Goal: Task Accomplishment & Management: Complete application form

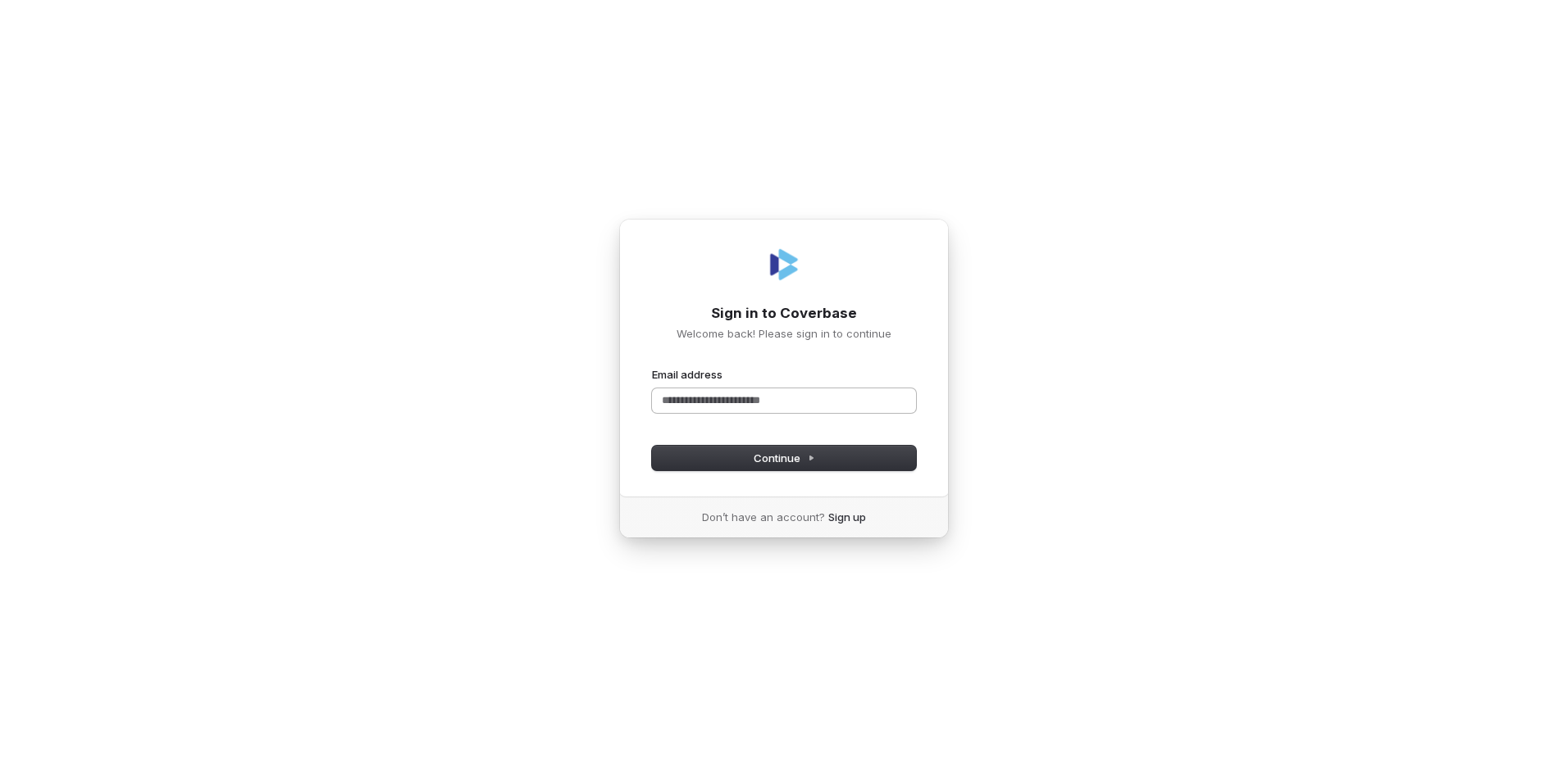
click at [684, 390] on input "Email address" at bounding box center [784, 401] width 264 height 25
click at [652, 367] on button "submit" at bounding box center [652, 367] width 0 height 0
type input "**********"
click at [673, 395] on input "Email address" at bounding box center [784, 401] width 264 height 25
click at [652, 367] on button "submit" at bounding box center [652, 367] width 0 height 0
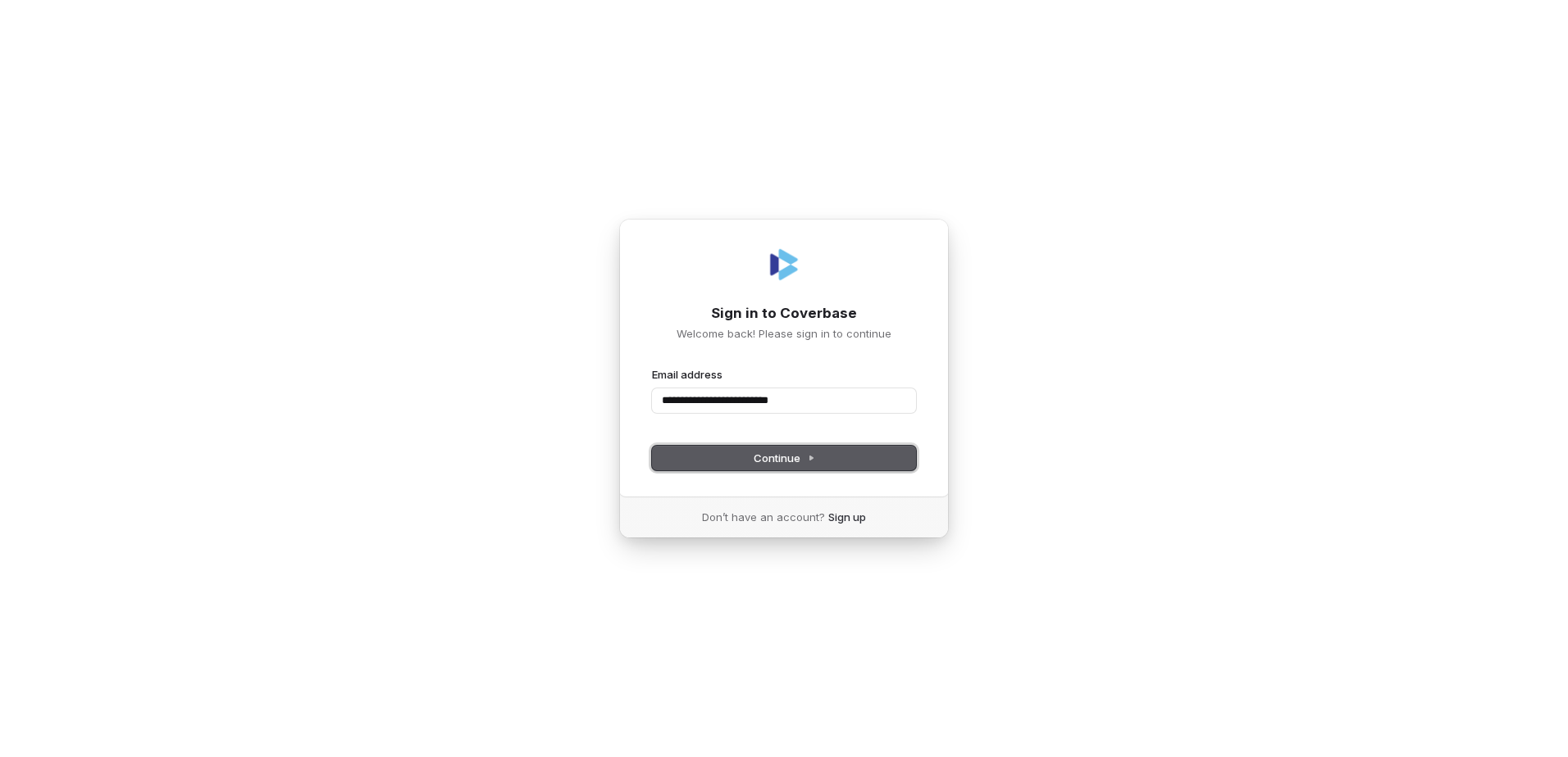
click at [803, 467] on button "Continue" at bounding box center [784, 458] width 264 height 25
click at [689, 399] on input "**********" at bounding box center [784, 401] width 264 height 25
click at [652, 367] on button "submit" at bounding box center [652, 367] width 0 height 0
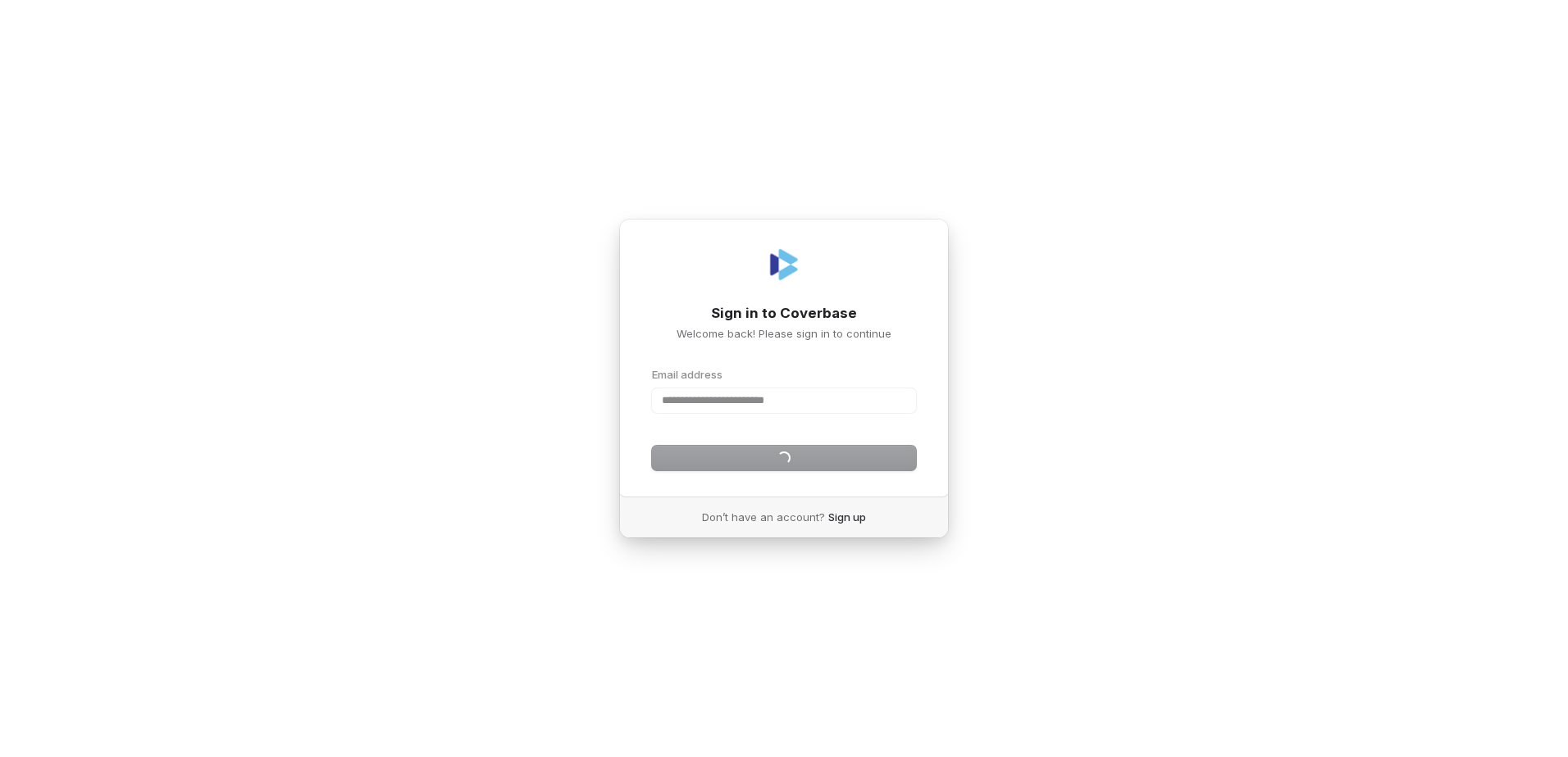
type input "**********"
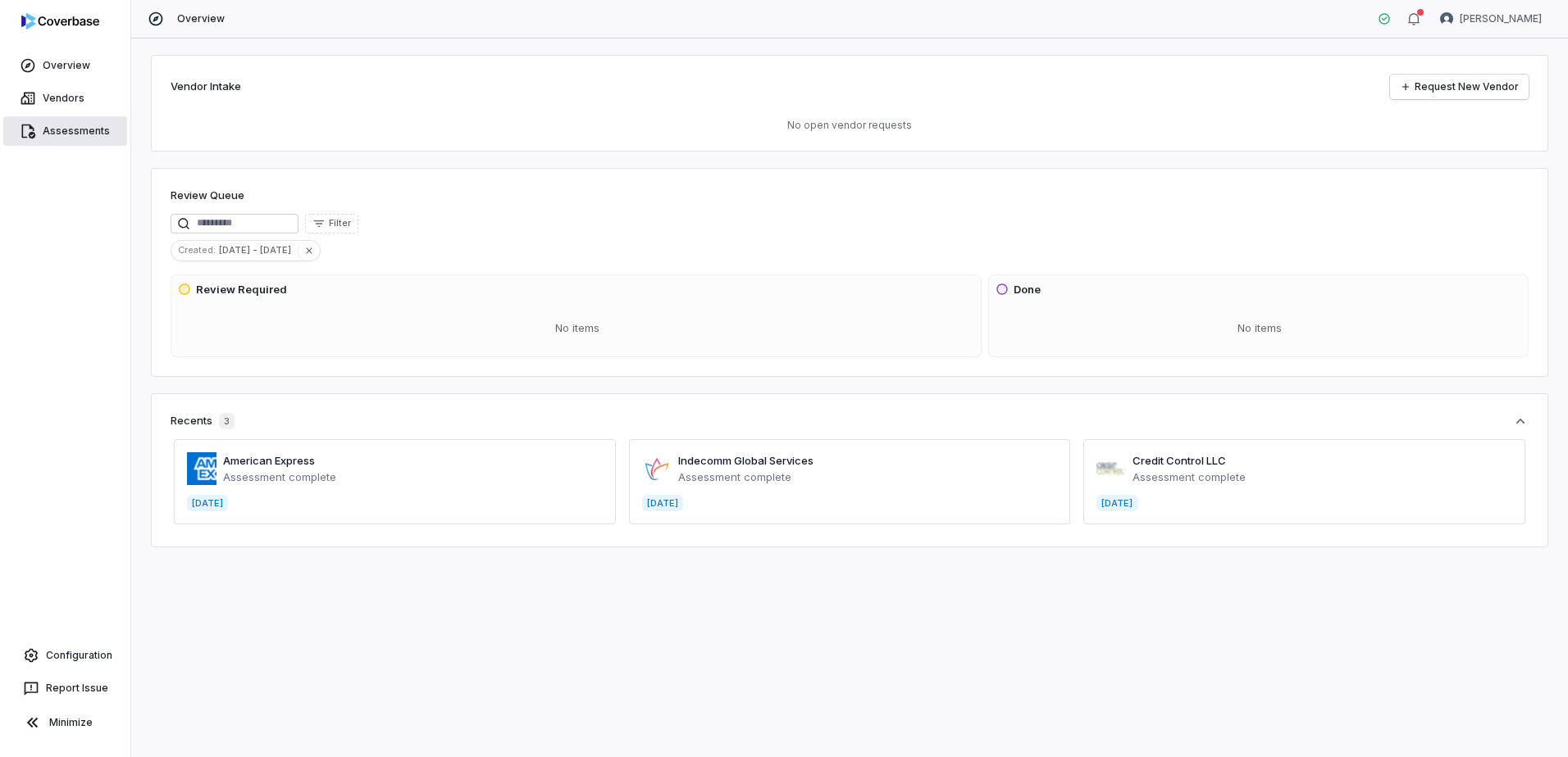
click at [74, 130] on span "Assessments" at bounding box center [76, 131] width 67 height 13
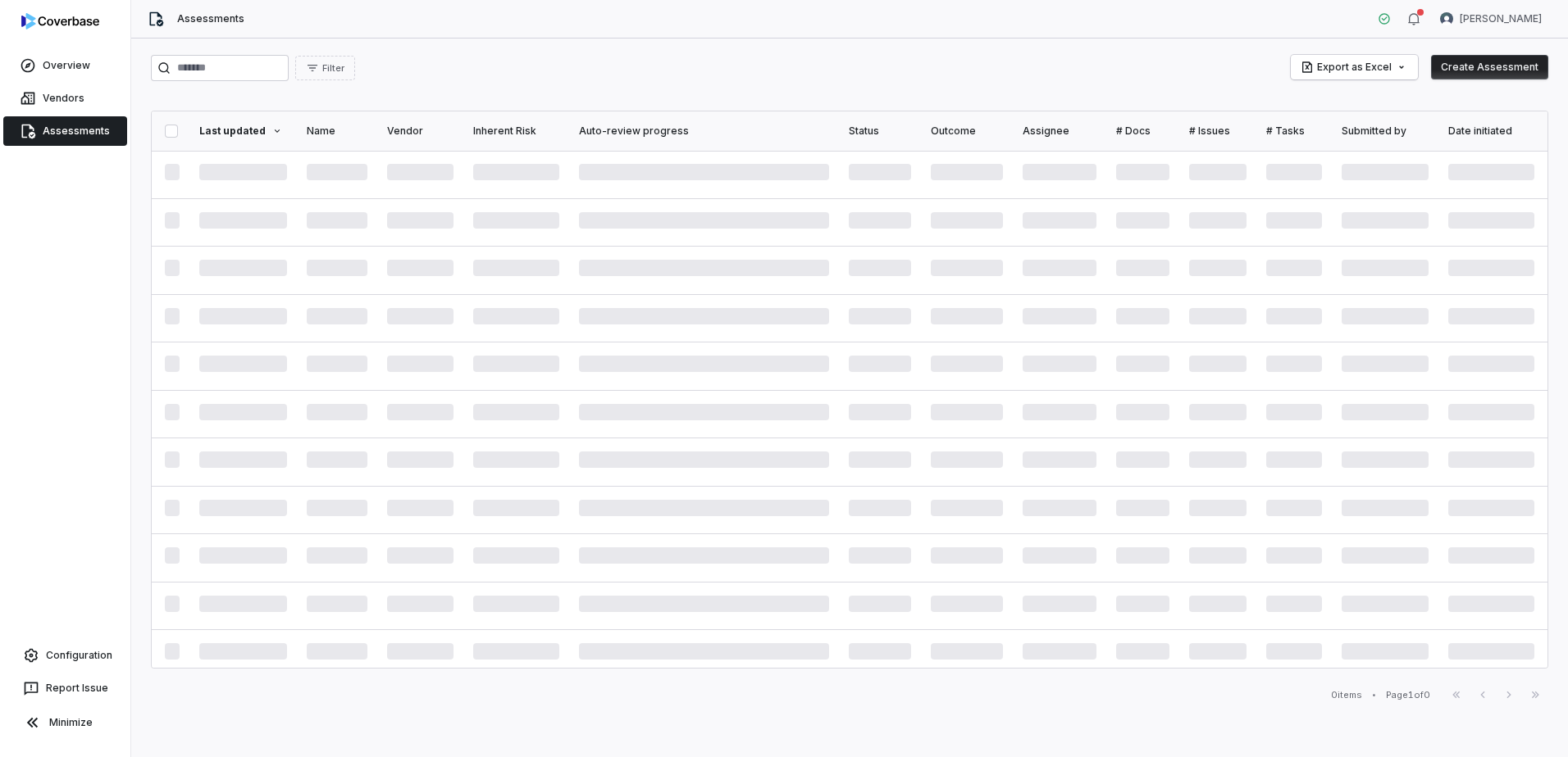
click at [1484, 66] on button "Create Assessment" at bounding box center [1489, 67] width 117 height 25
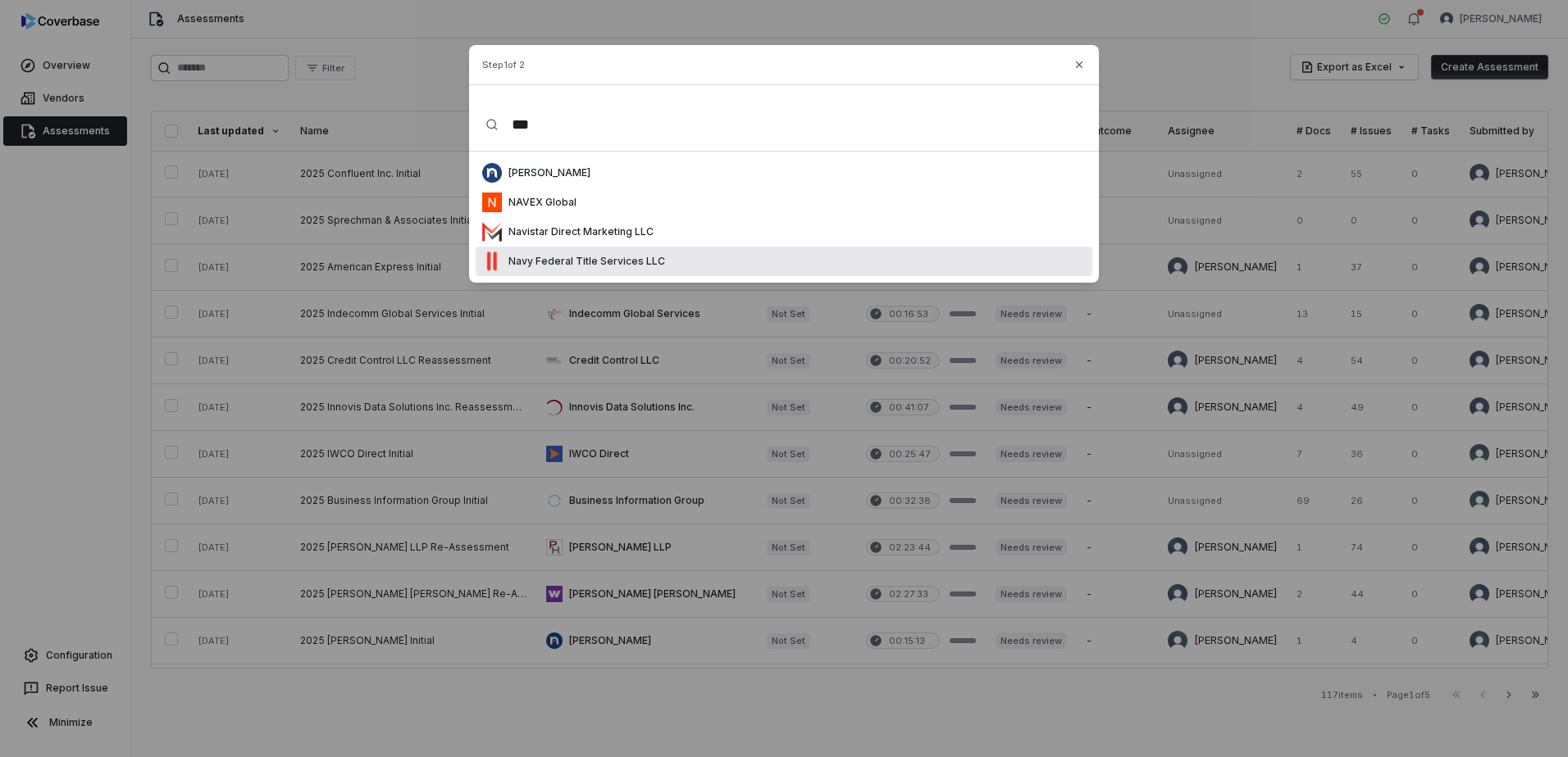
type input "***"
click at [601, 252] on div "Navy Federal Title Services LLC" at bounding box center [574, 262] width 183 height 20
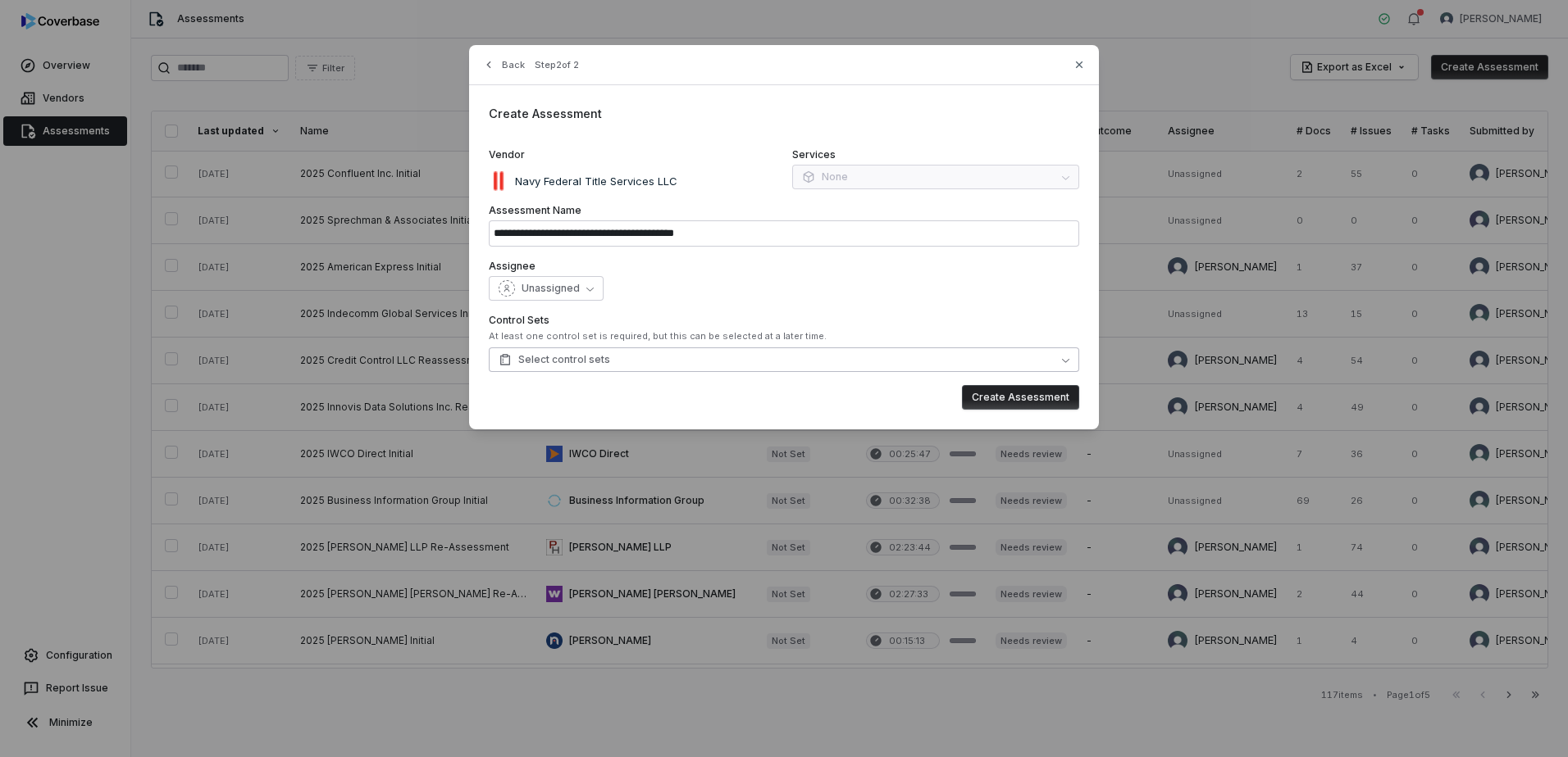
click at [720, 358] on button "Select control sets" at bounding box center [783, 359] width 590 height 25
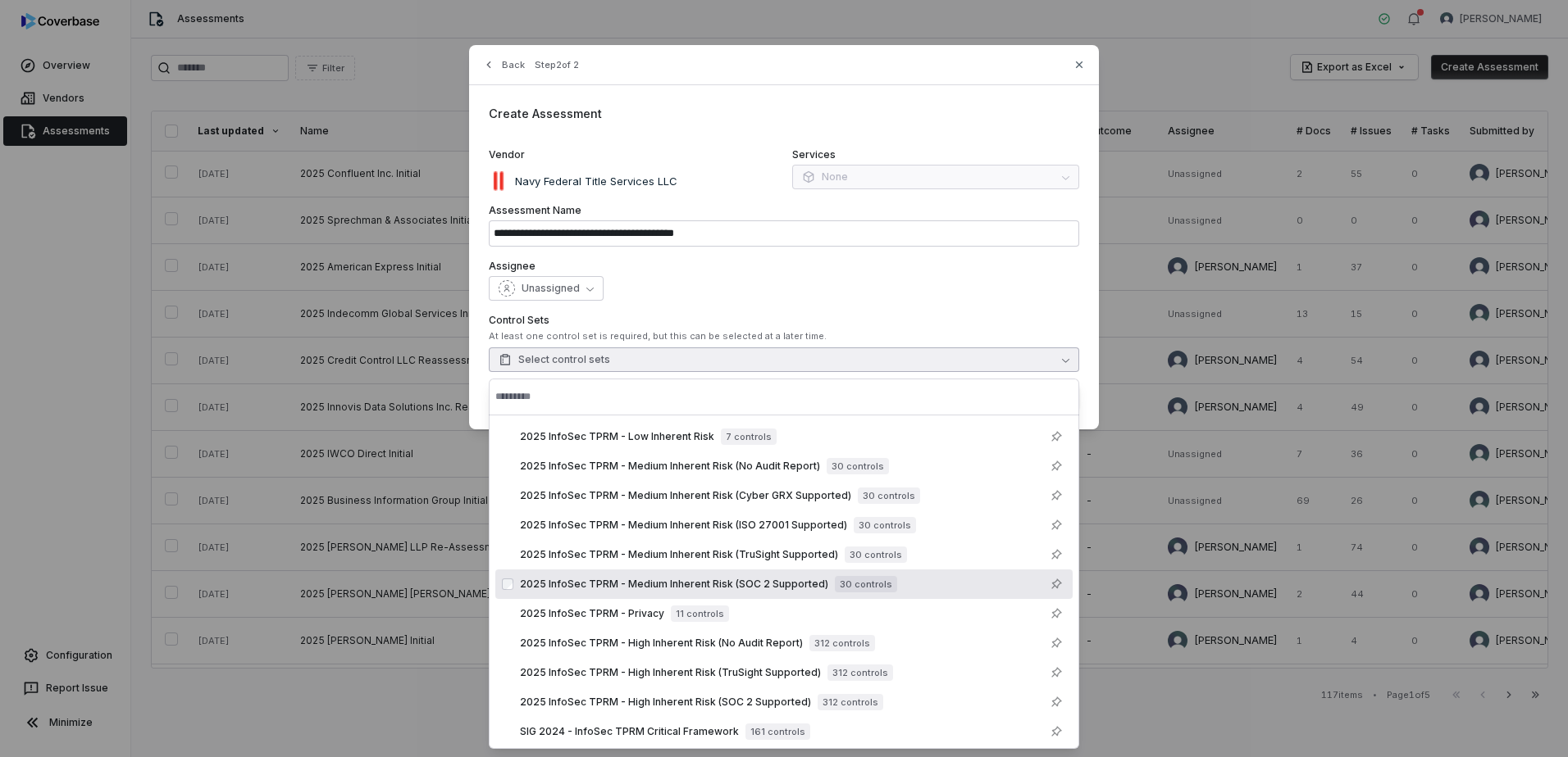
click at [684, 586] on span "2025 InfoSec TPRM - Medium Inherent Risk (SOC 2 Supported)" at bounding box center [674, 584] width 308 height 13
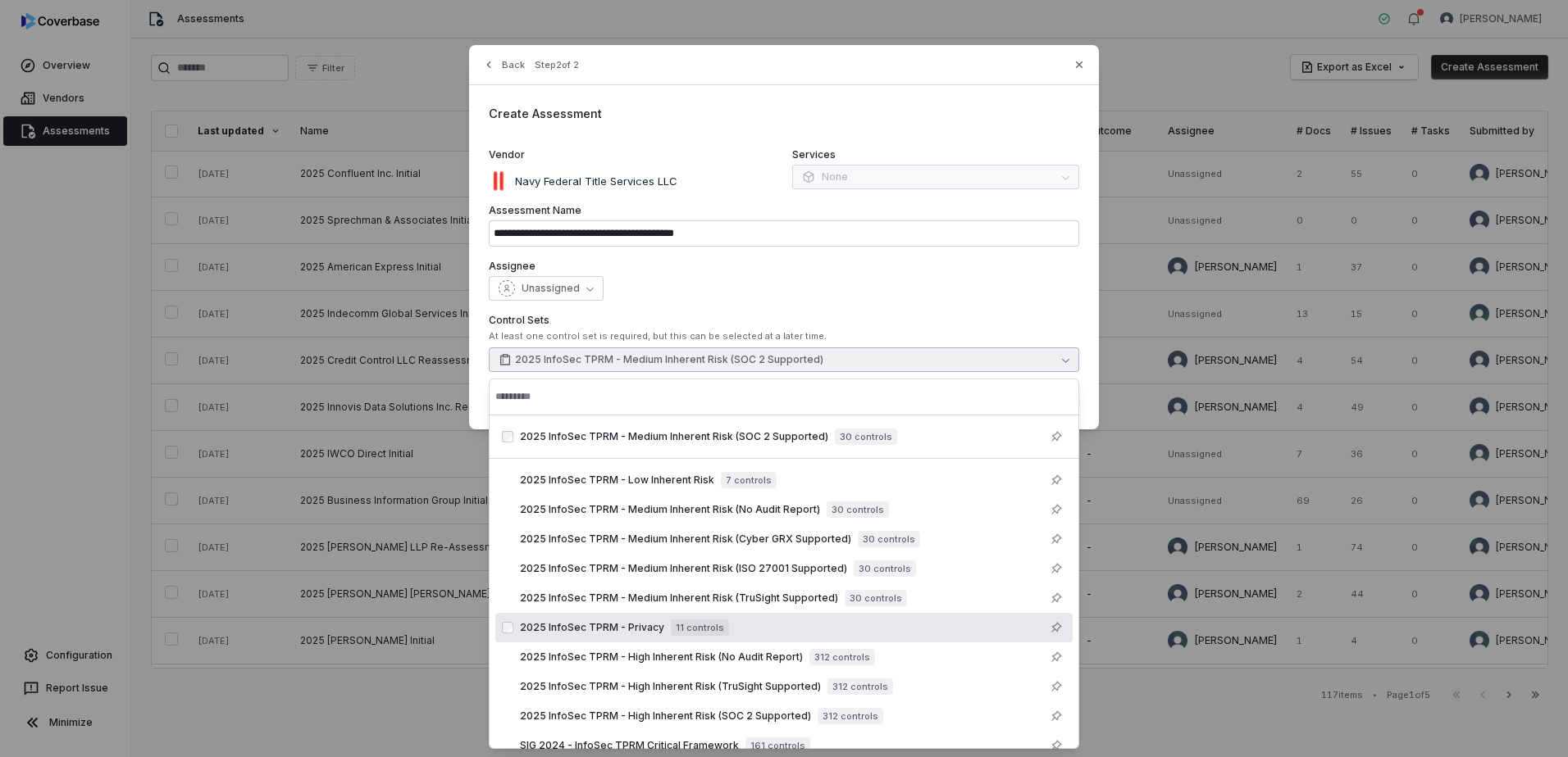
click at [603, 631] on span "2025 InfoSec TPRM - Privacy" at bounding box center [592, 627] width 145 height 13
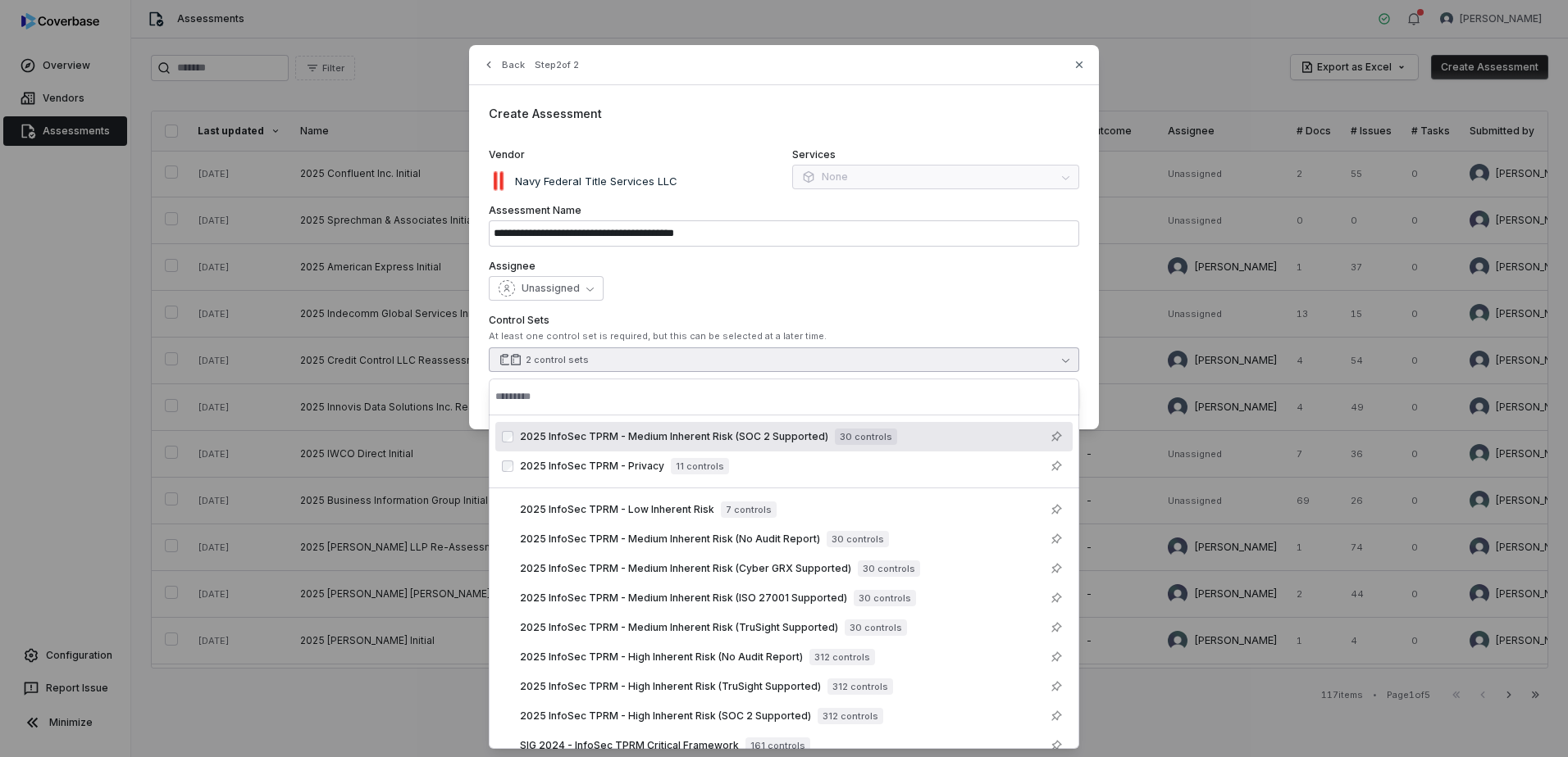
click at [1064, 311] on div "**********" at bounding box center [783, 237] width 629 height 384
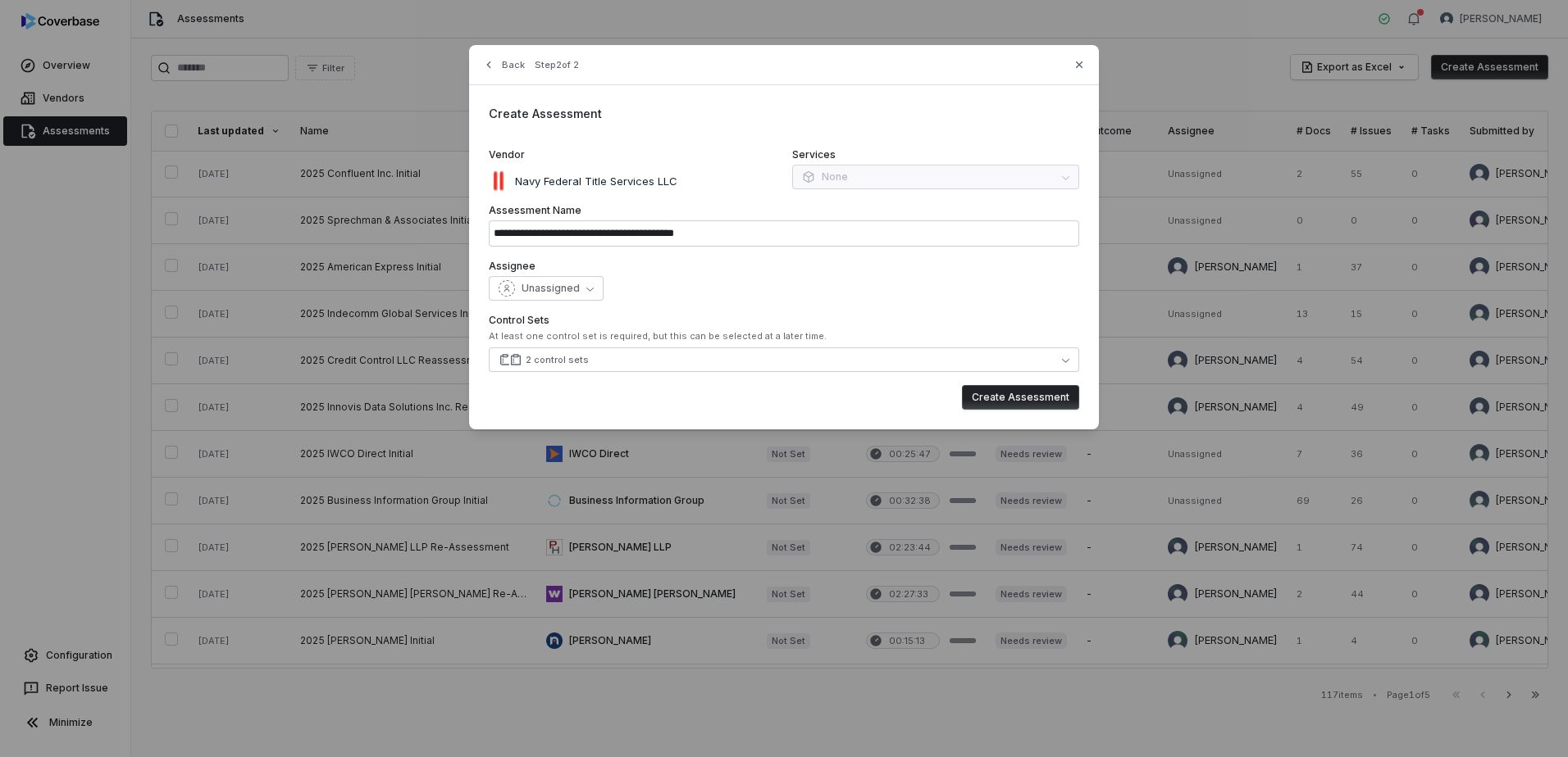
click at [1011, 400] on button "Create Assessment" at bounding box center [1020, 397] width 117 height 25
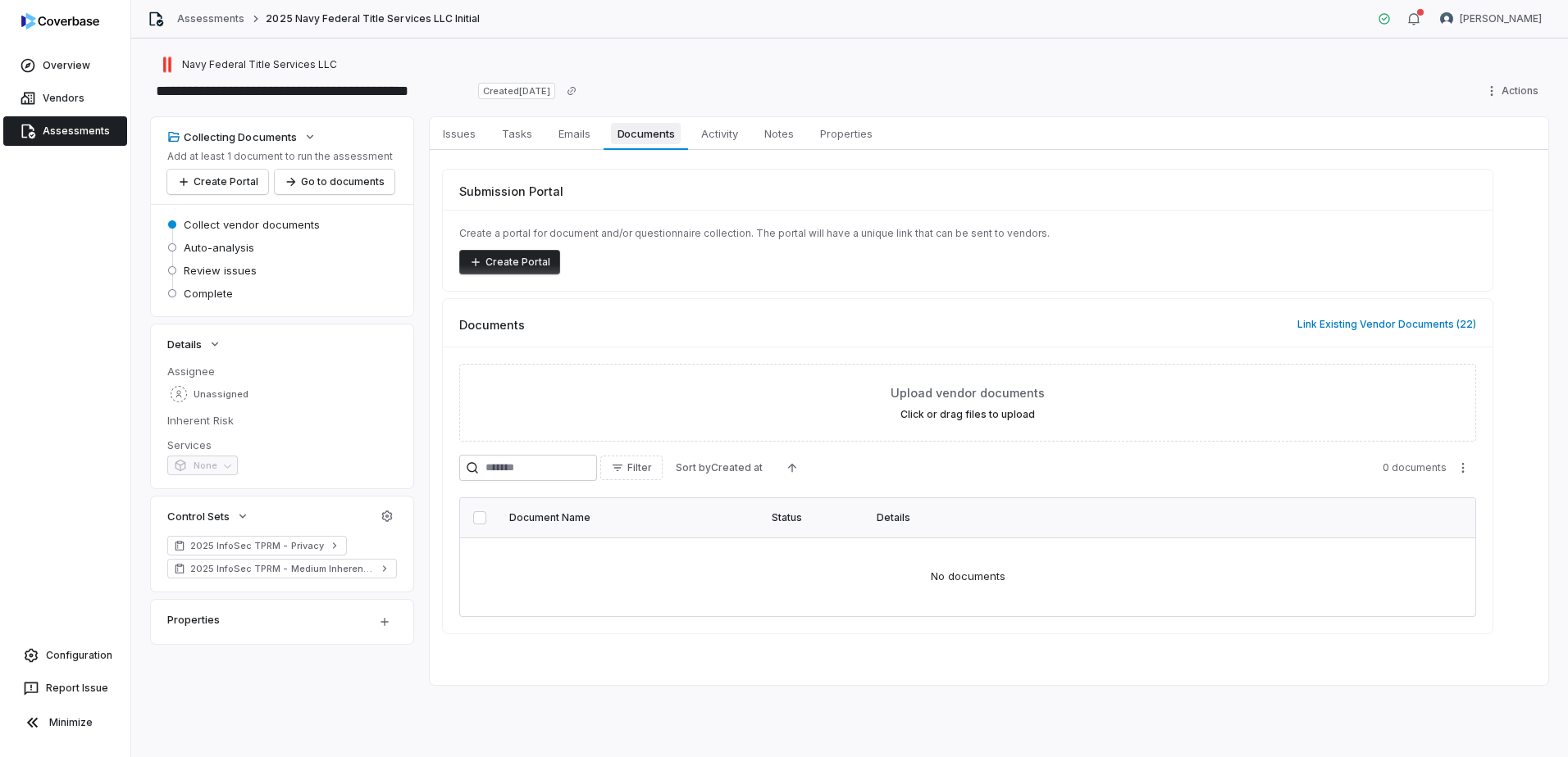
click at [641, 134] on span "Documents" at bounding box center [646, 134] width 71 height 22
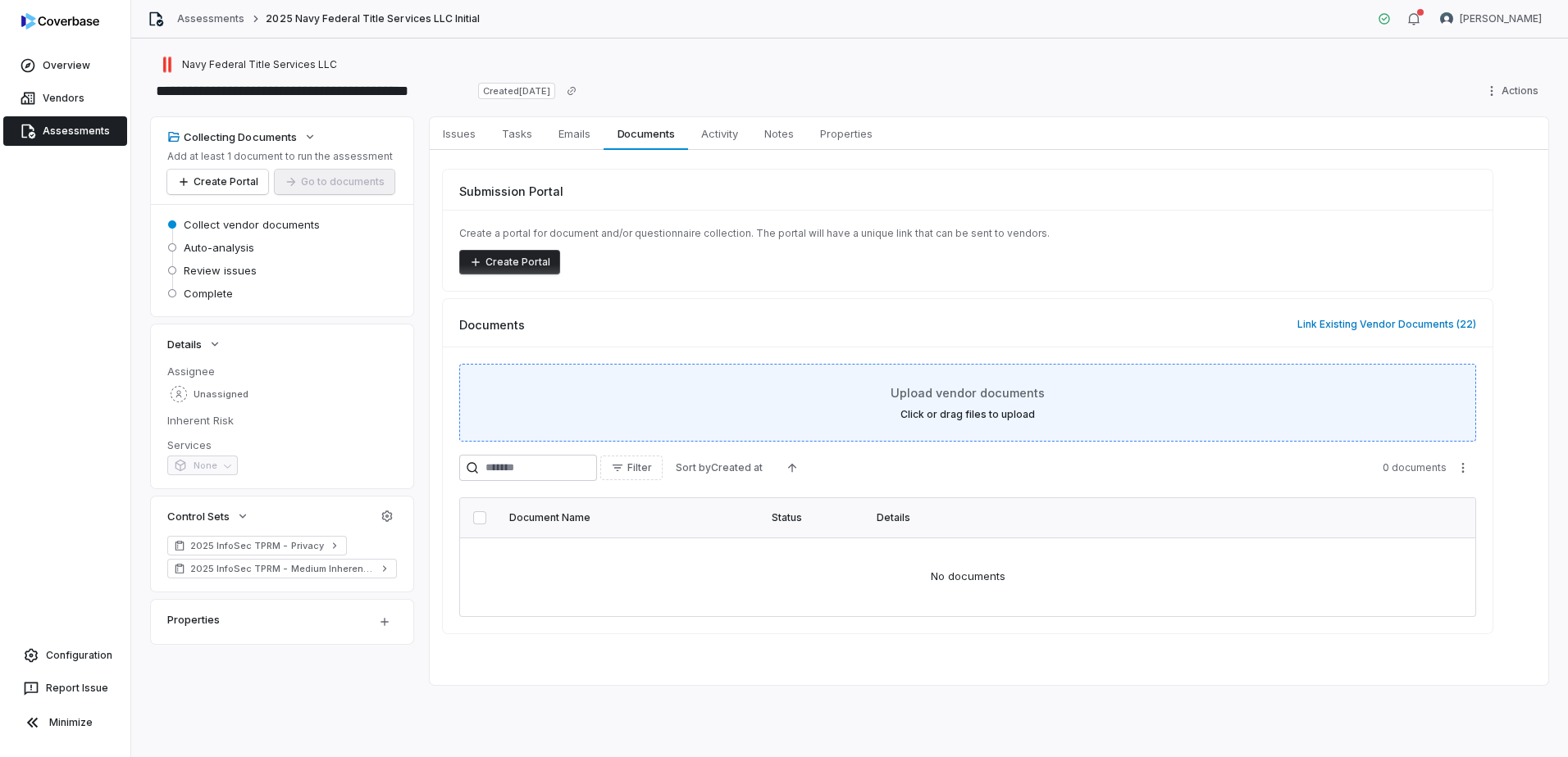
click at [854, 396] on div "Upload vendor documents Click or drag files to upload" at bounding box center [967, 402] width 976 height 36
click at [685, 404] on div "Upload vendor documents Click or drag files to upload" at bounding box center [967, 402] width 976 height 36
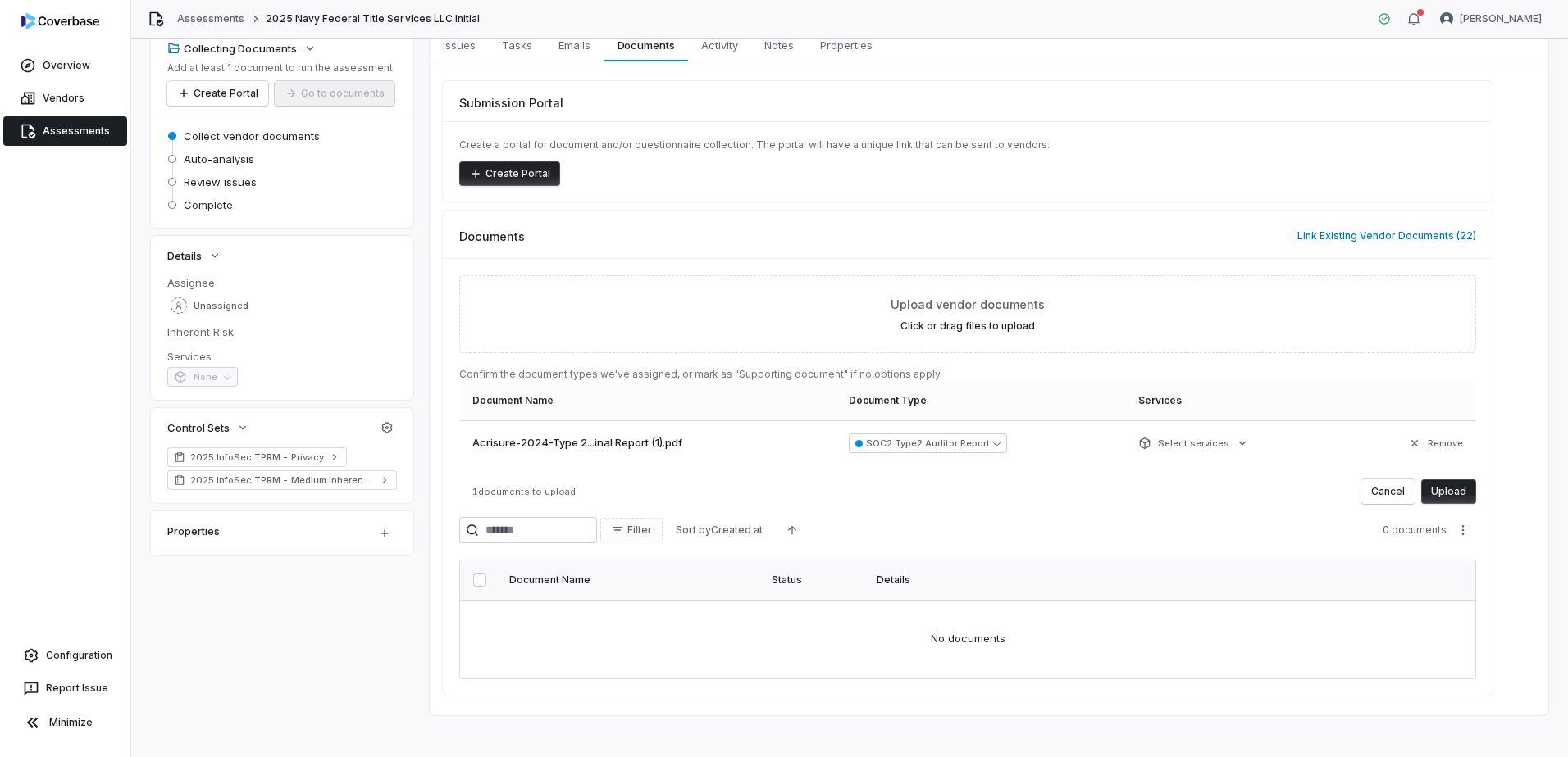
scroll to position [99, 0]
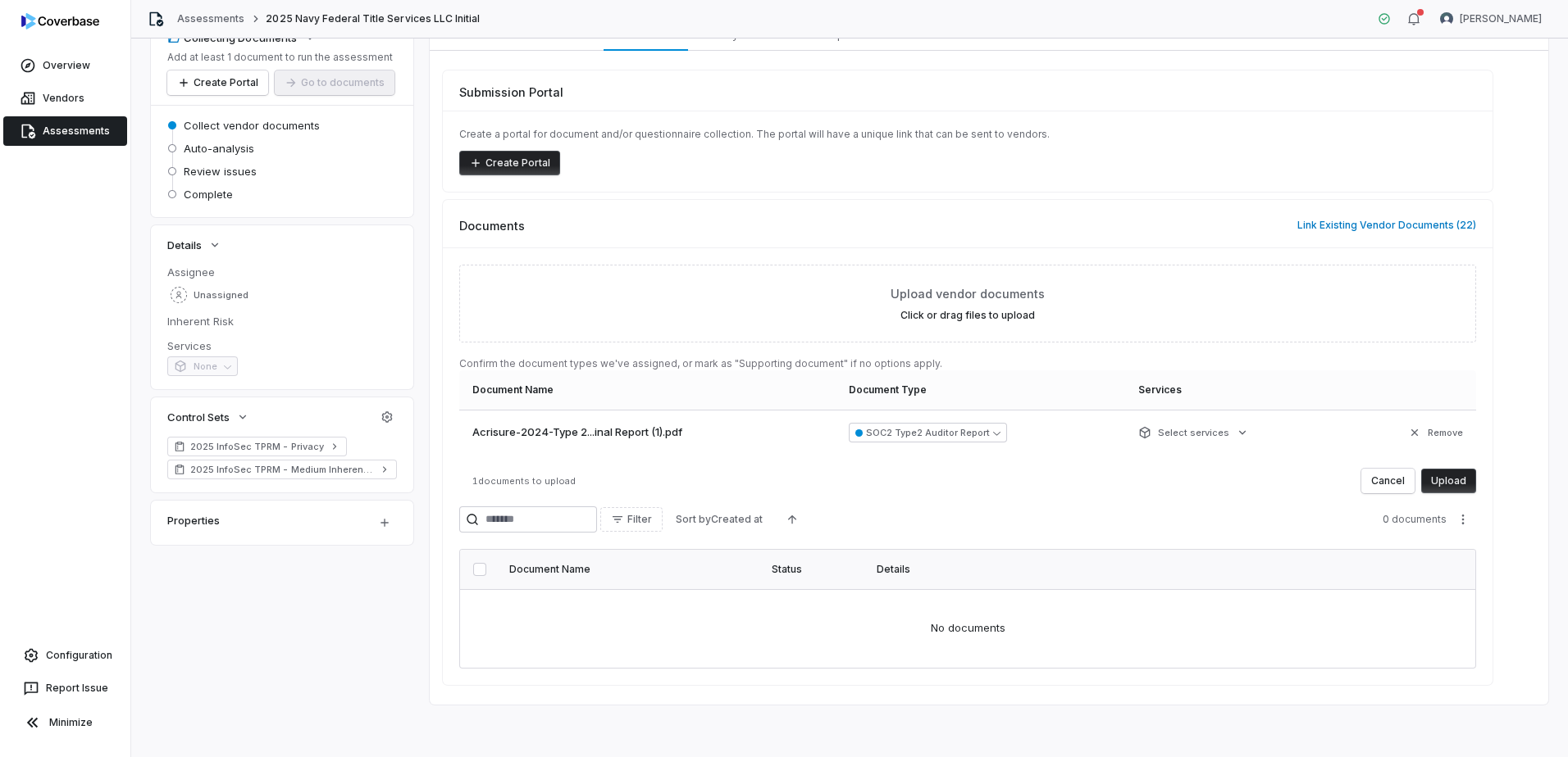
click at [1462, 471] on button "Upload" at bounding box center [1449, 480] width 55 height 25
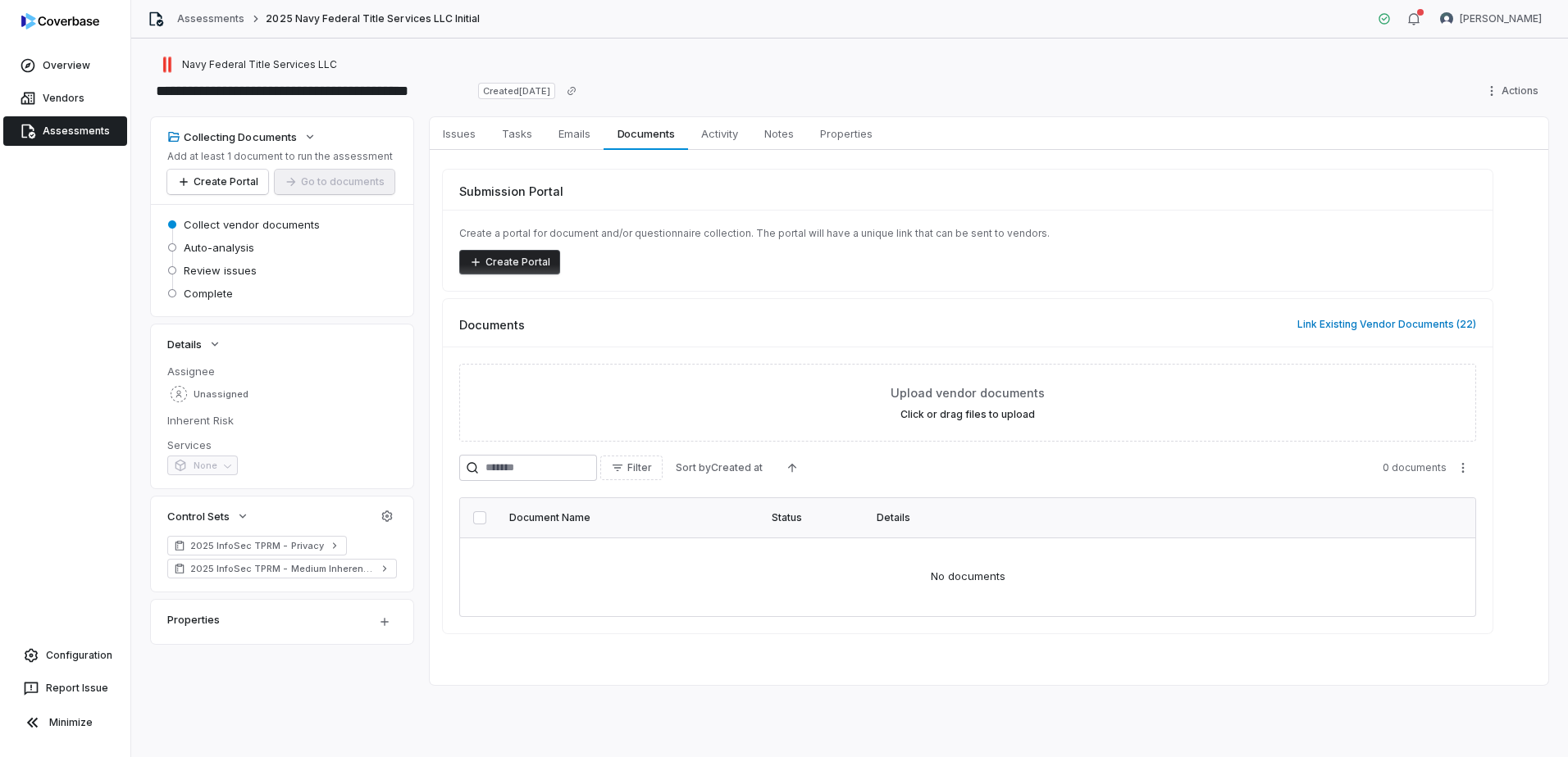
scroll to position [0, 0]
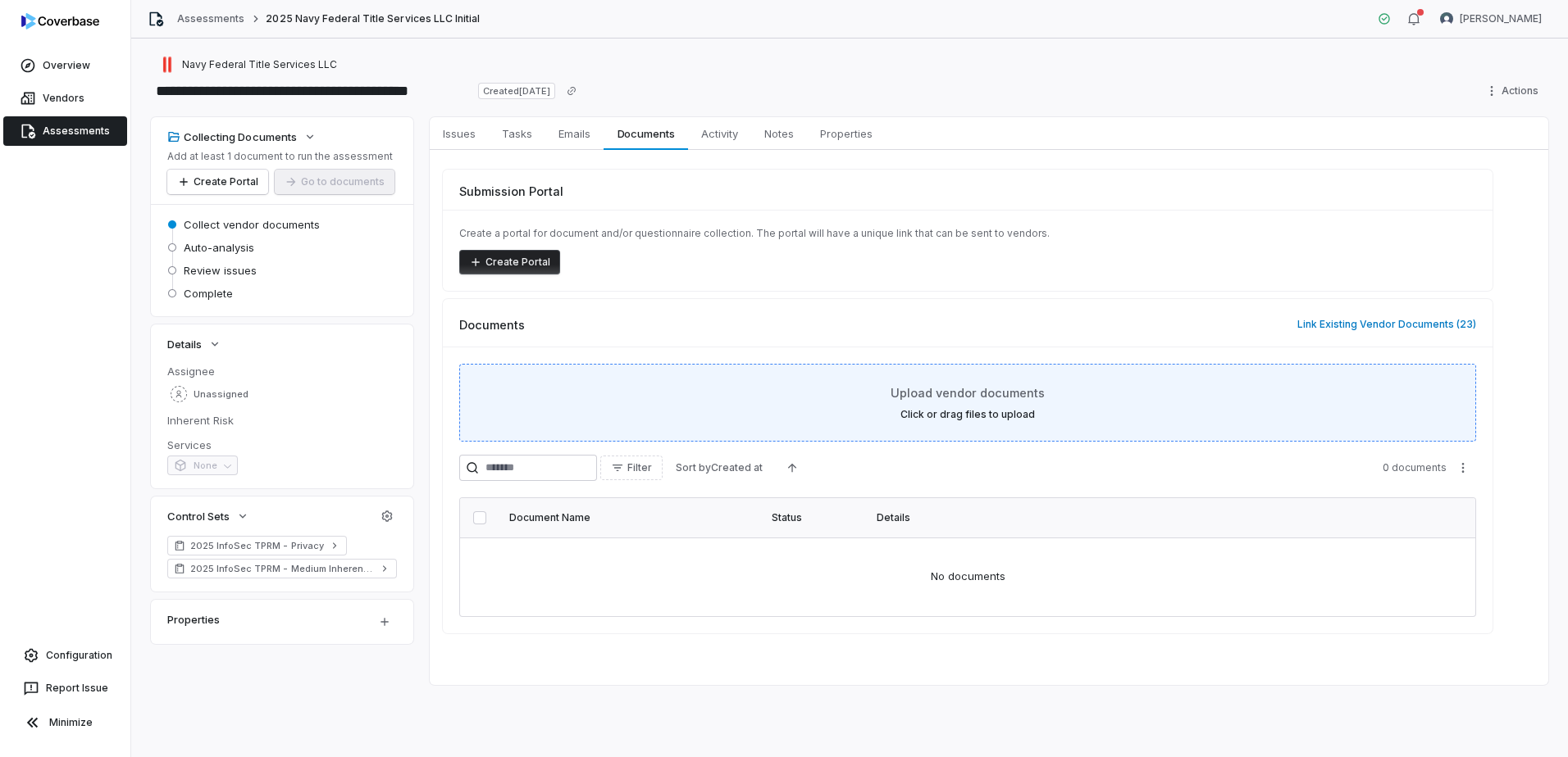
click at [1080, 411] on div "Upload vendor documents Click or drag files to upload" at bounding box center [967, 402] width 976 height 36
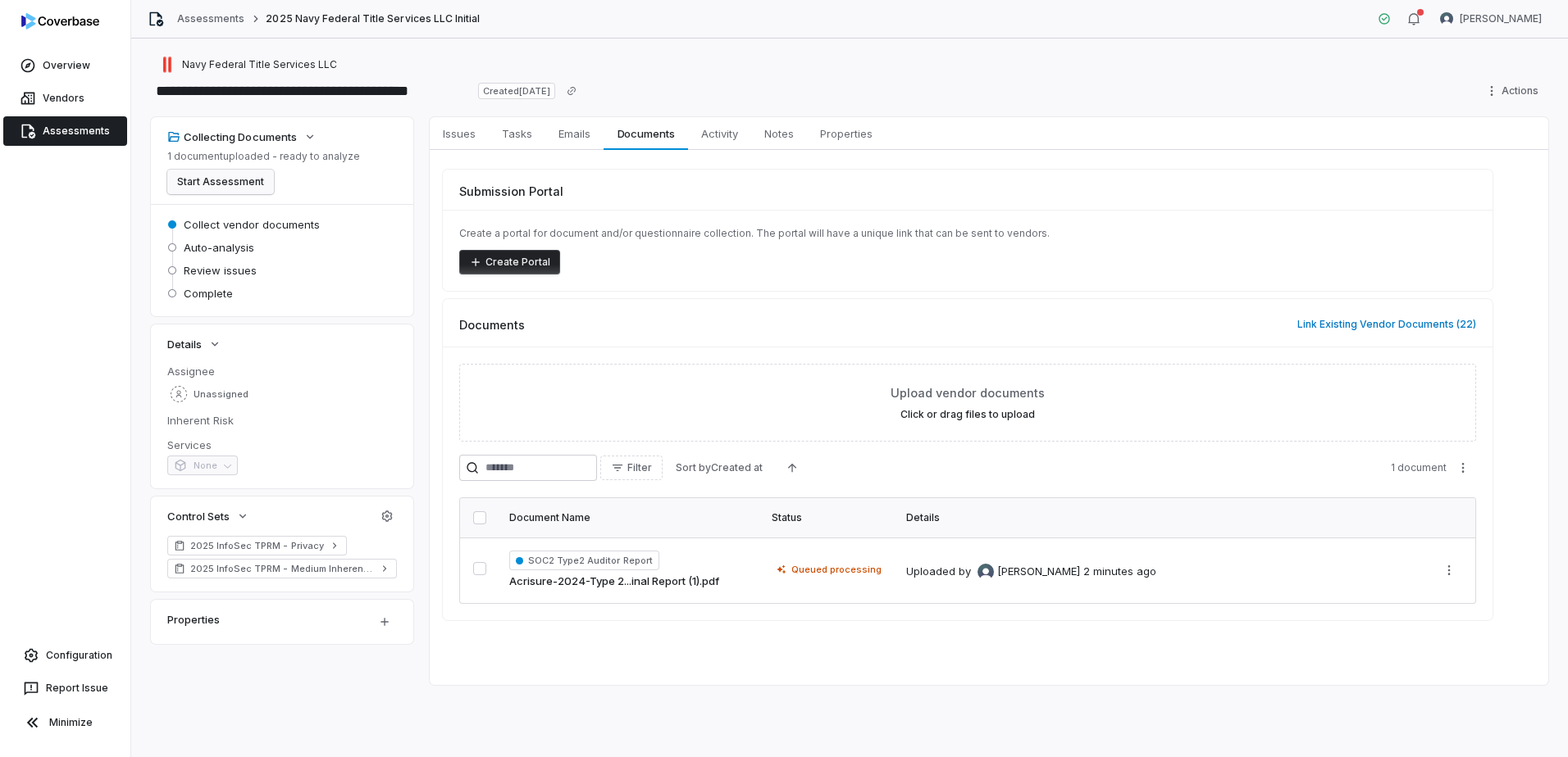
click at [252, 178] on button "Start Assessment" at bounding box center [221, 181] width 106 height 25
click at [82, 143] on link "Assessments" at bounding box center [65, 131] width 124 height 30
